Goal: Find specific page/section: Find specific page/section

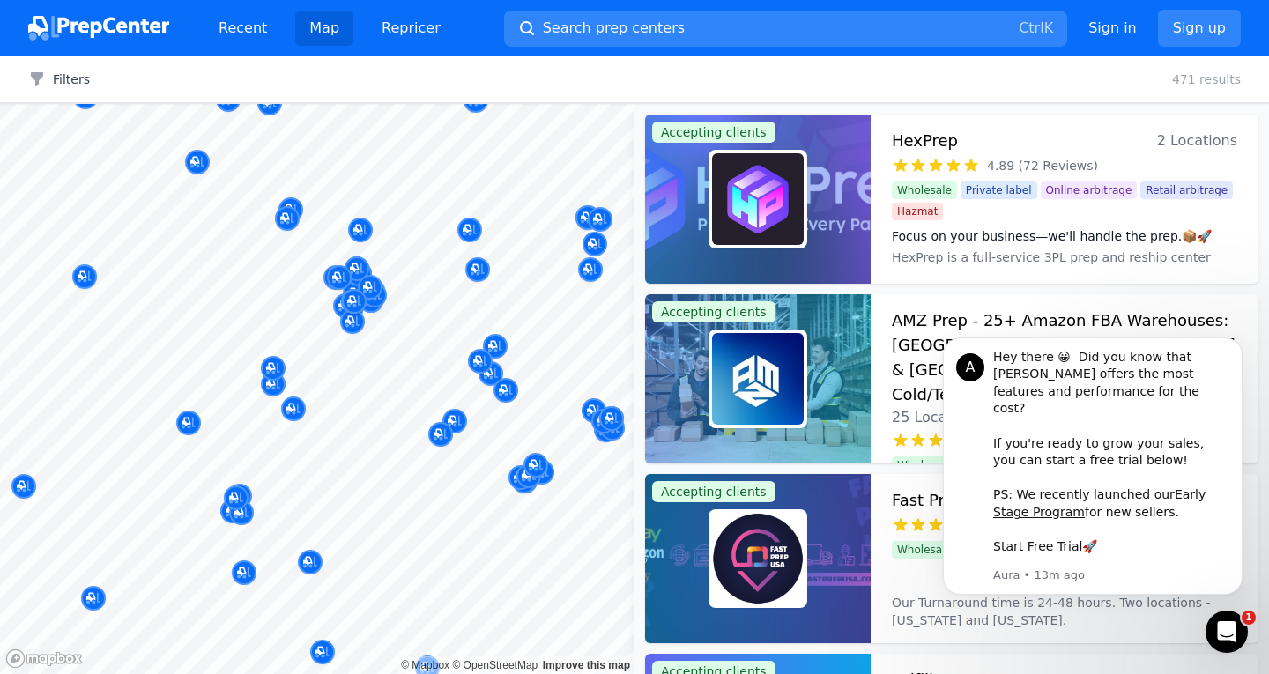
click at [385, 309] on body "Recent Map Repricer Search prep centers Ctrl K Open main menu Sign in Sign up F…" at bounding box center [634, 337] width 1269 height 674
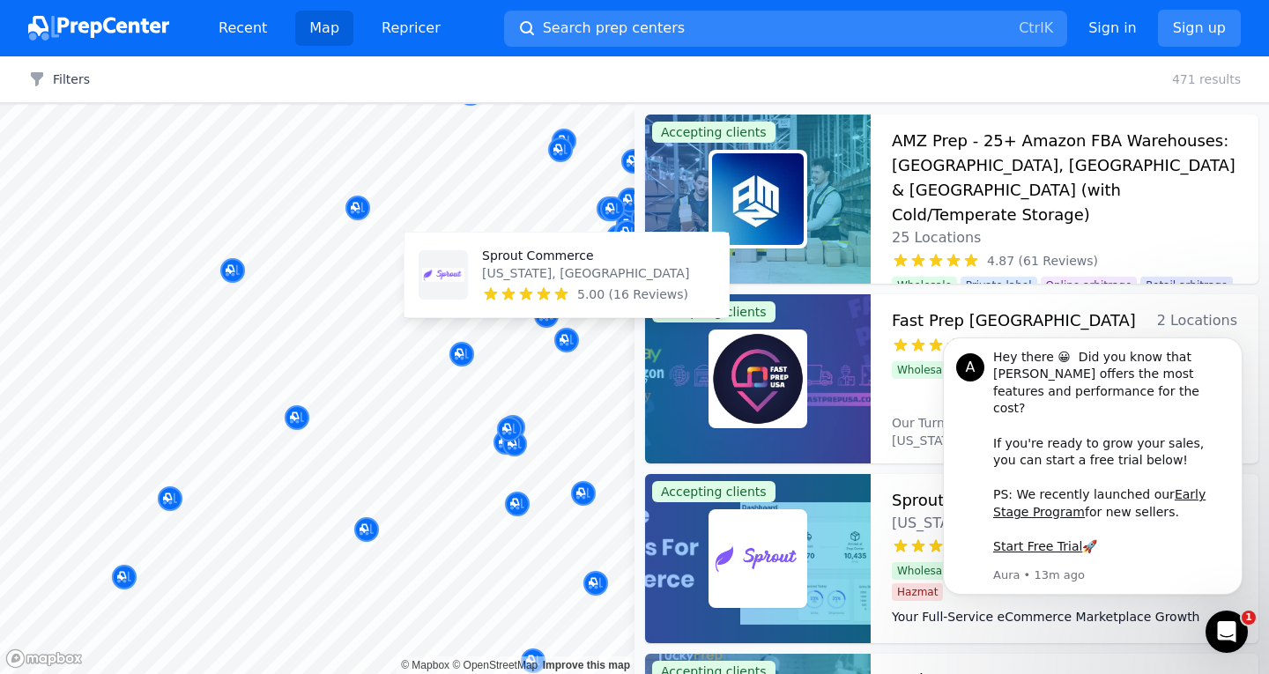
drag, startPoint x: 230, startPoint y: 354, endPoint x: 478, endPoint y: 299, distance: 253.8
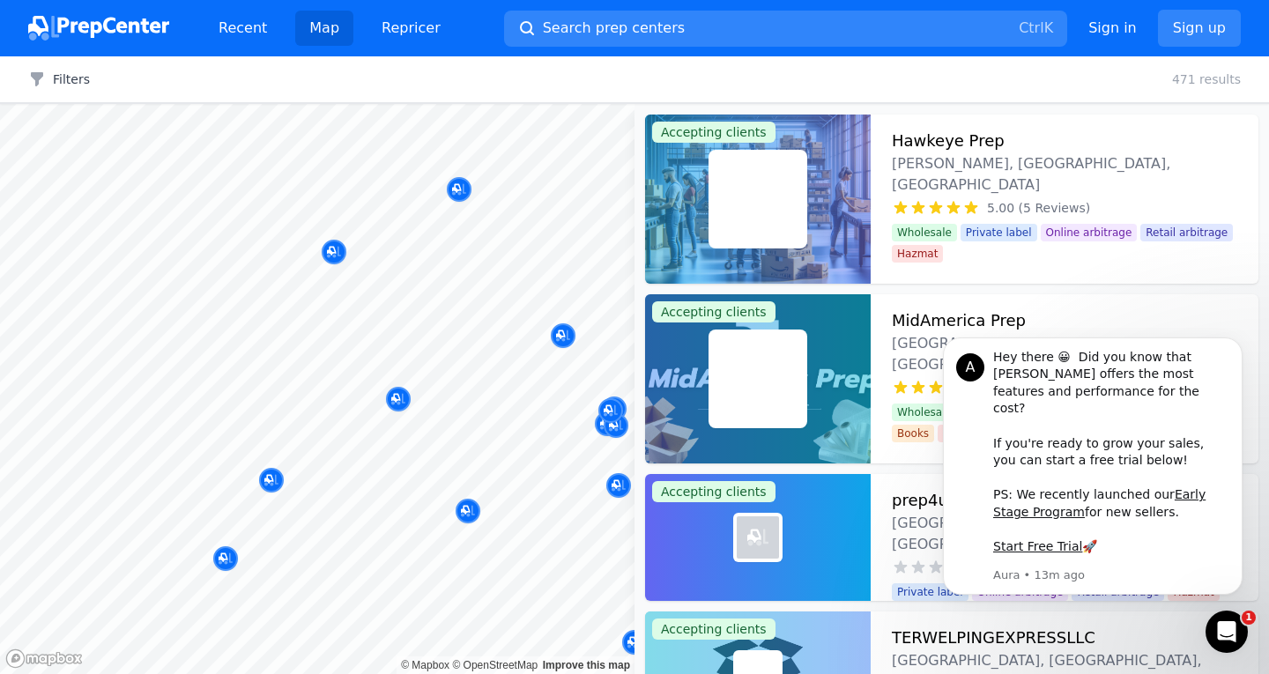
click at [387, 309] on body "Recent Map Repricer Search prep centers Ctrl K Open main menu Sign in Sign up F…" at bounding box center [634, 337] width 1269 height 674
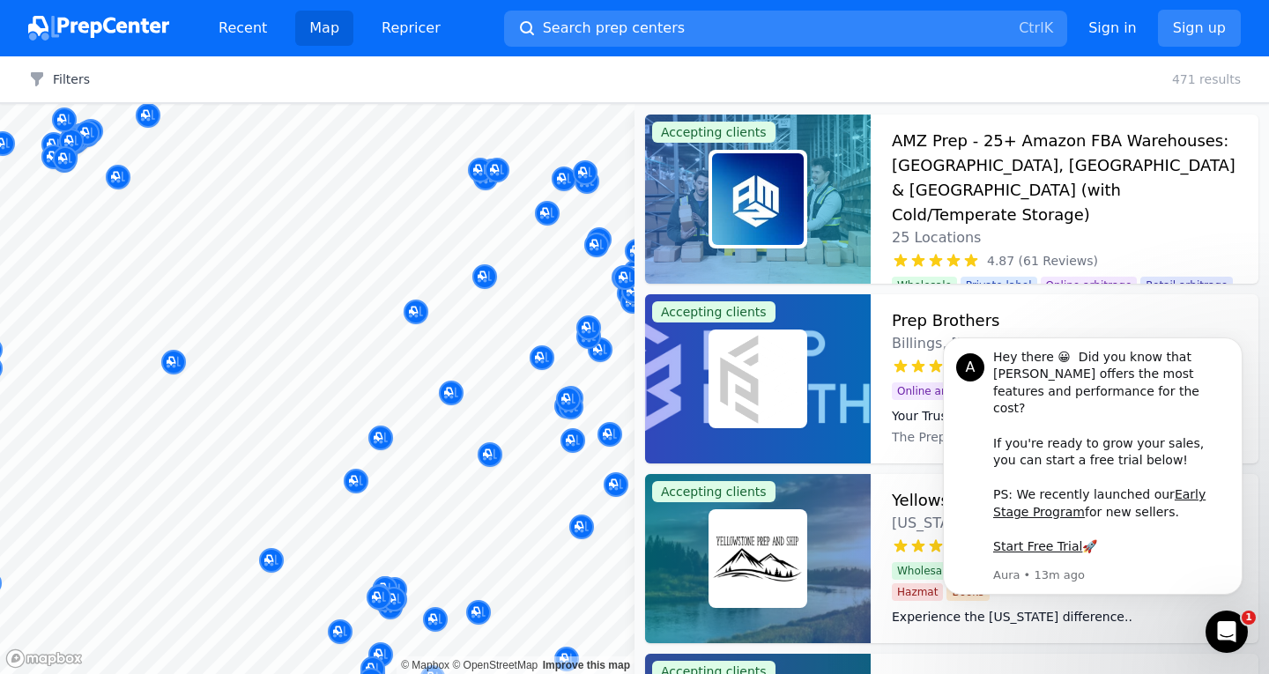
click at [505, 385] on body "Recent Map Repricer Search prep centers Ctrl K Open main menu Sign in Sign up F…" at bounding box center [634, 337] width 1269 height 674
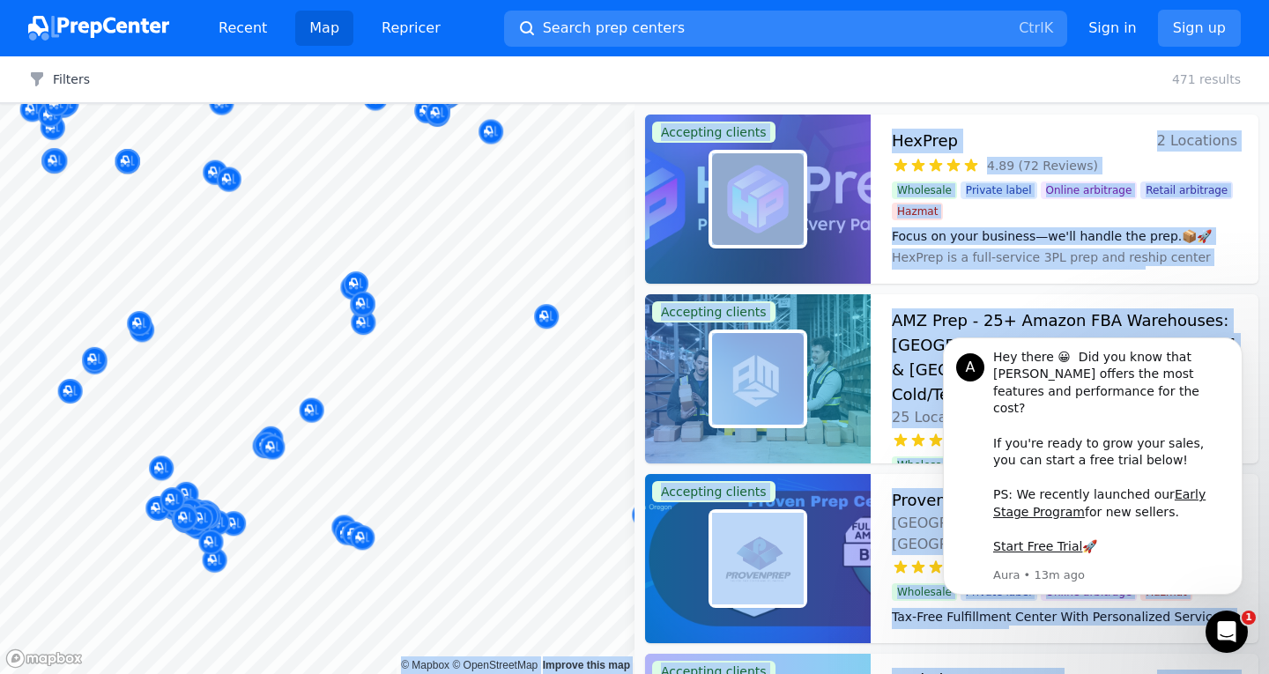
drag, startPoint x: 269, startPoint y: 436, endPoint x: 283, endPoint y: 425, distance: 18.2
click at [259, 431] on body "Recent Map Repricer Search prep centers Ctrl K Open main menu Sign in Sign up F…" at bounding box center [634, 337] width 1269 height 674
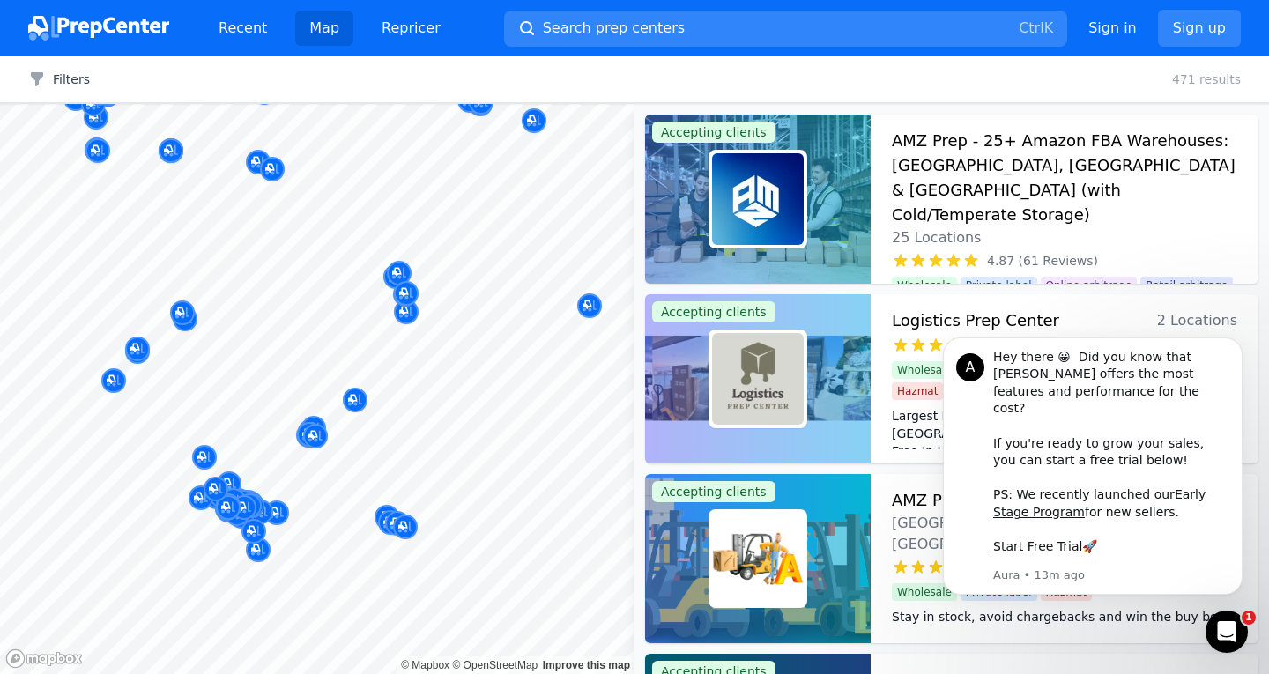
click at [283, 425] on div at bounding box center [225, 426] width 338 height 14
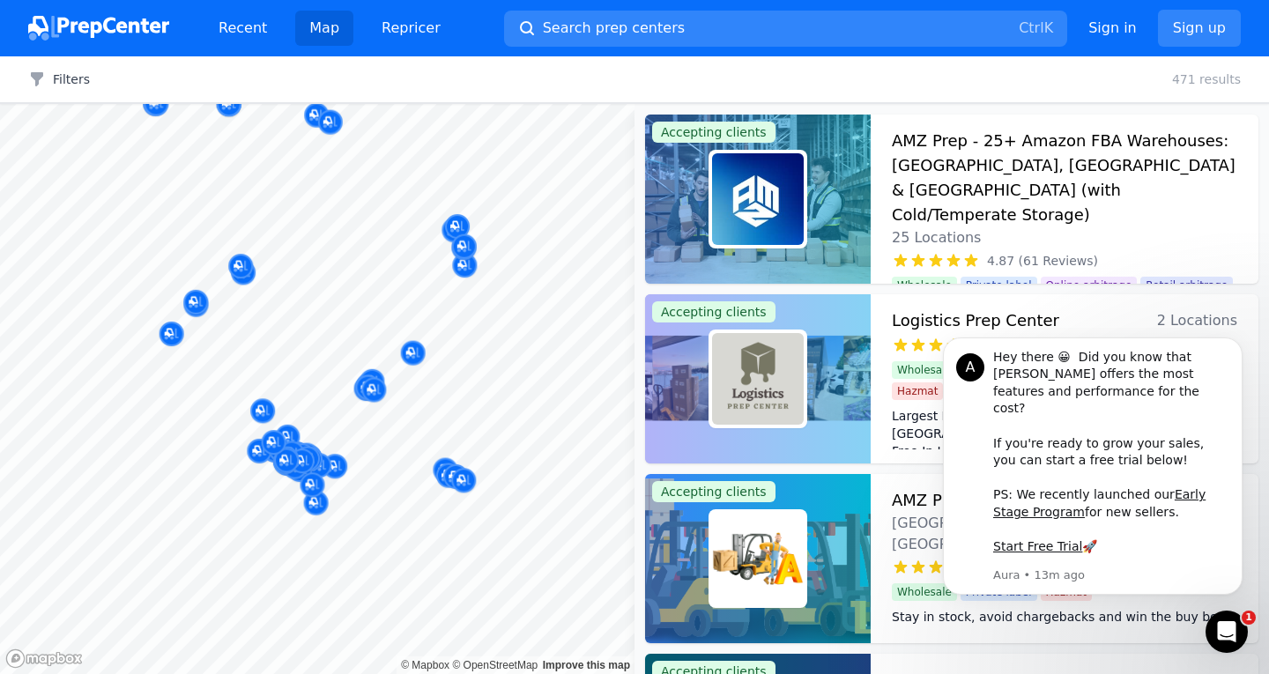
click at [371, 432] on body "Recent Map Repricer Search prep centers Ctrl K Open main menu Sign in Sign up F…" at bounding box center [634, 337] width 1269 height 674
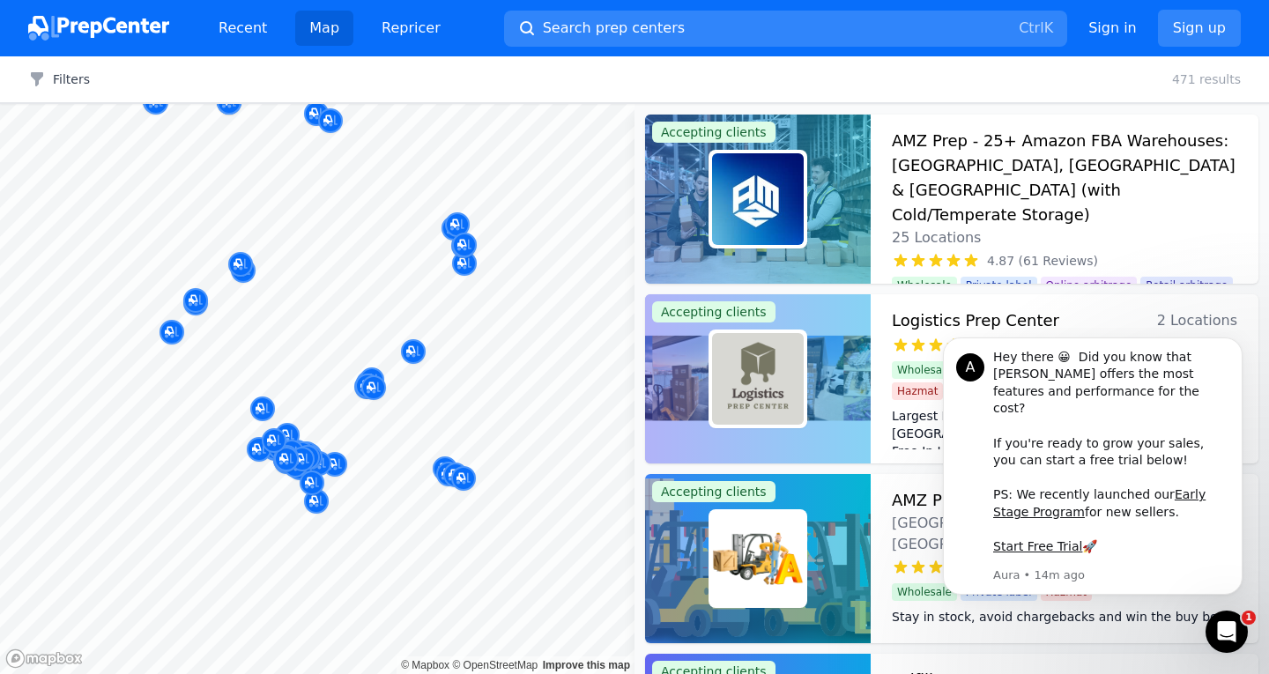
click at [314, 486] on div at bounding box center [316, 482] width 338 height 14
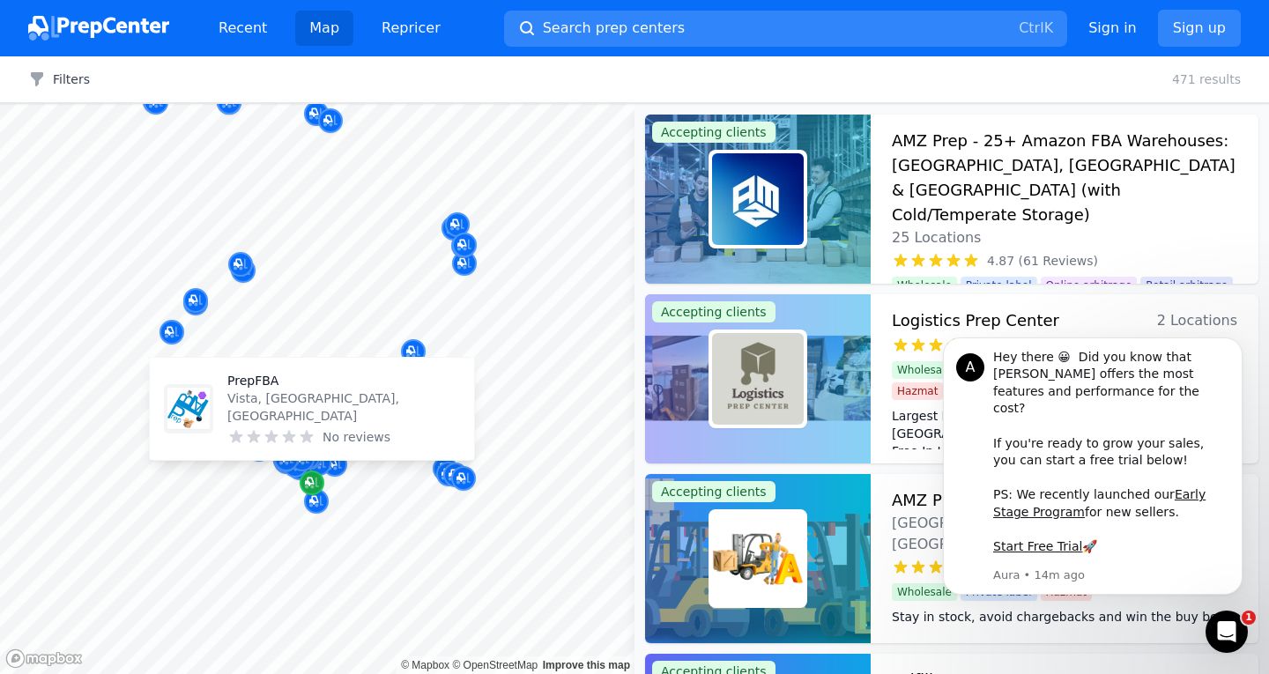
click at [309, 493] on div "Map marker" at bounding box center [312, 483] width 25 height 25
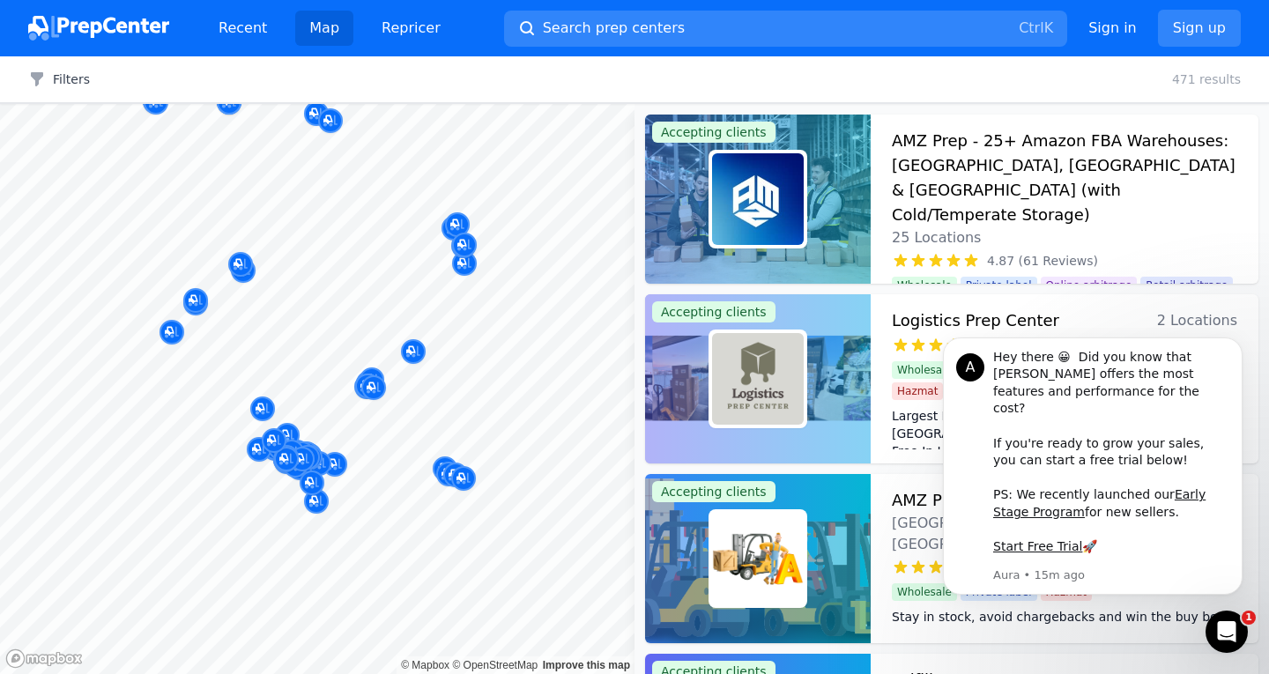
click at [310, 486] on div at bounding box center [316, 482] width 338 height 14
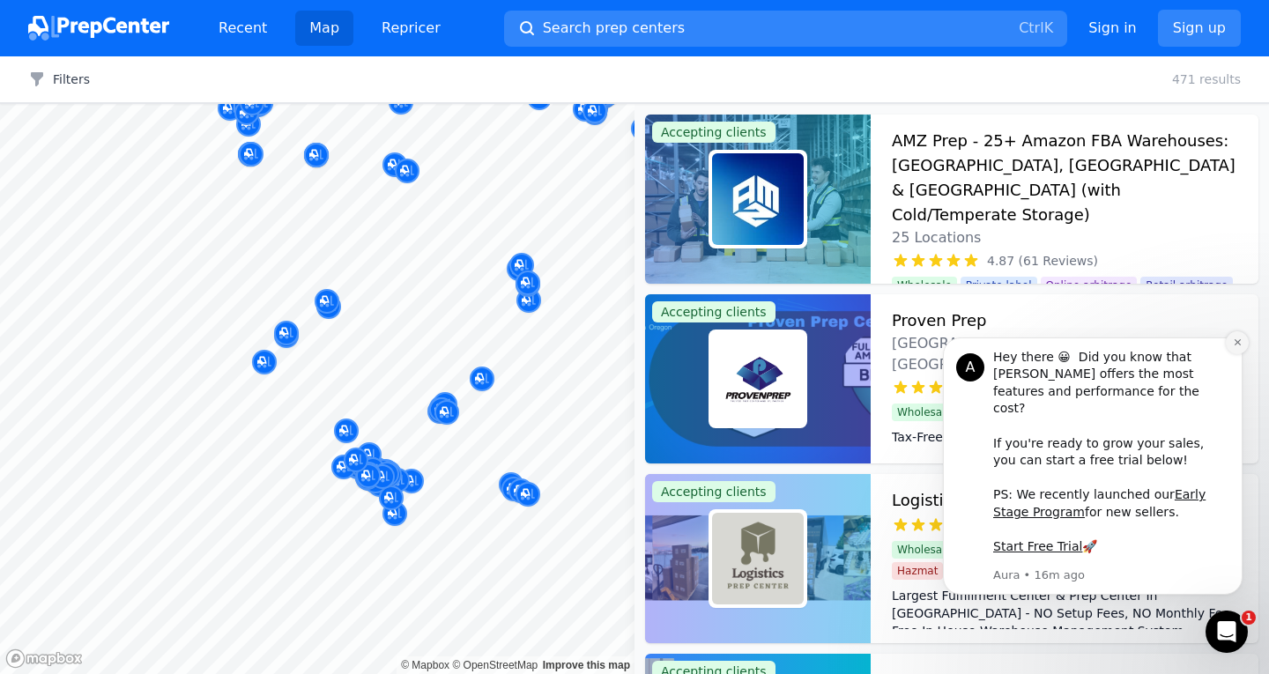
click at [1239, 347] on icon "Dismiss notification" at bounding box center [1238, 343] width 10 height 10
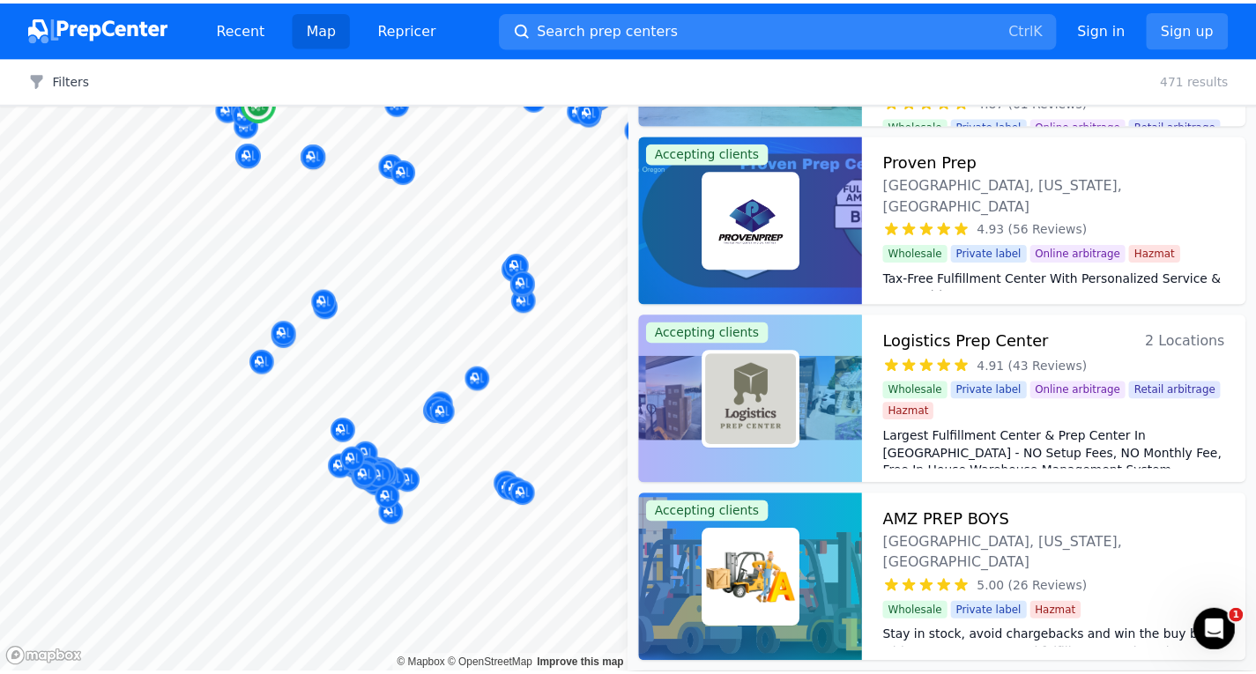
scroll to position [176, 0]
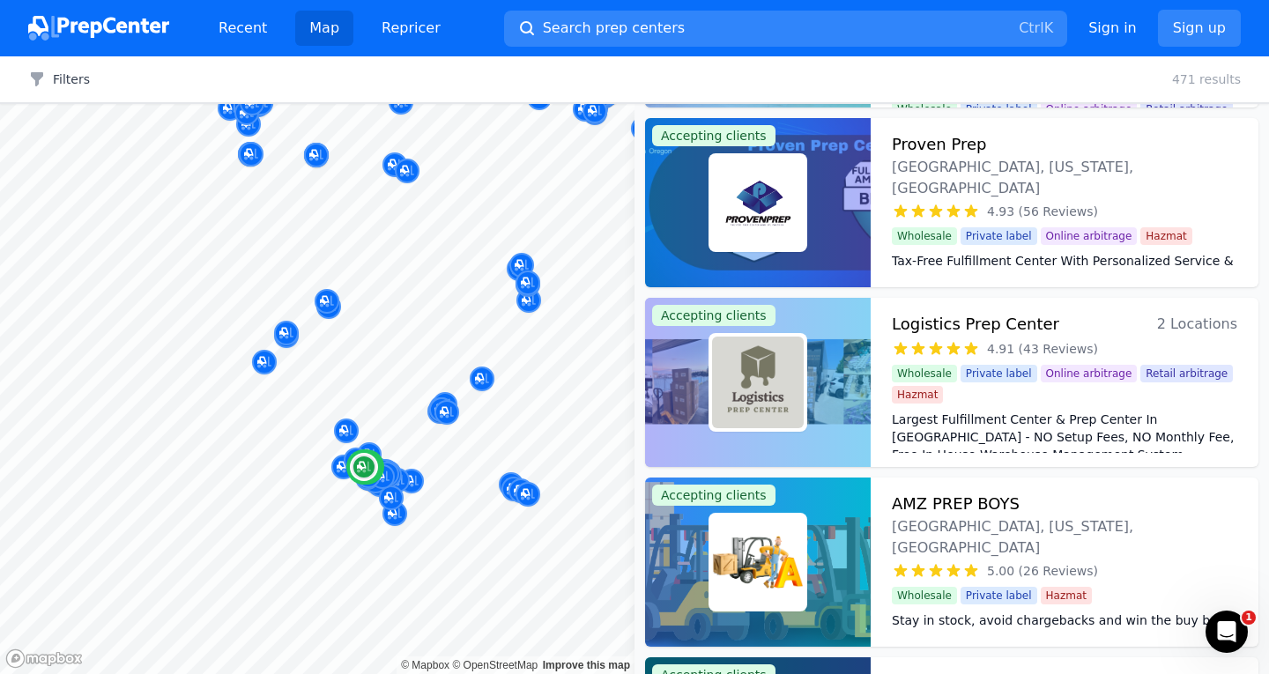
click at [954, 323] on h3 "Logistics Prep Center" at bounding box center [975, 324] width 167 height 25
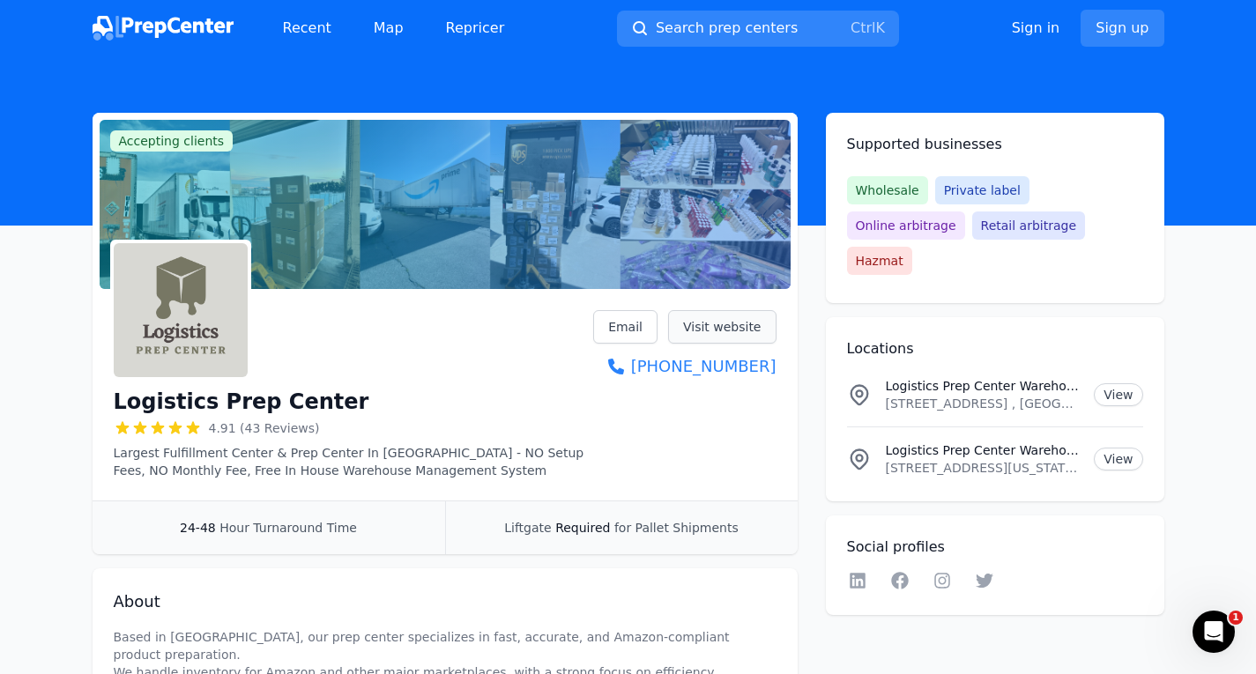
click at [710, 329] on link "Visit website" at bounding box center [722, 326] width 108 height 33
